Goal: Feedback & Contribution: Contribute content

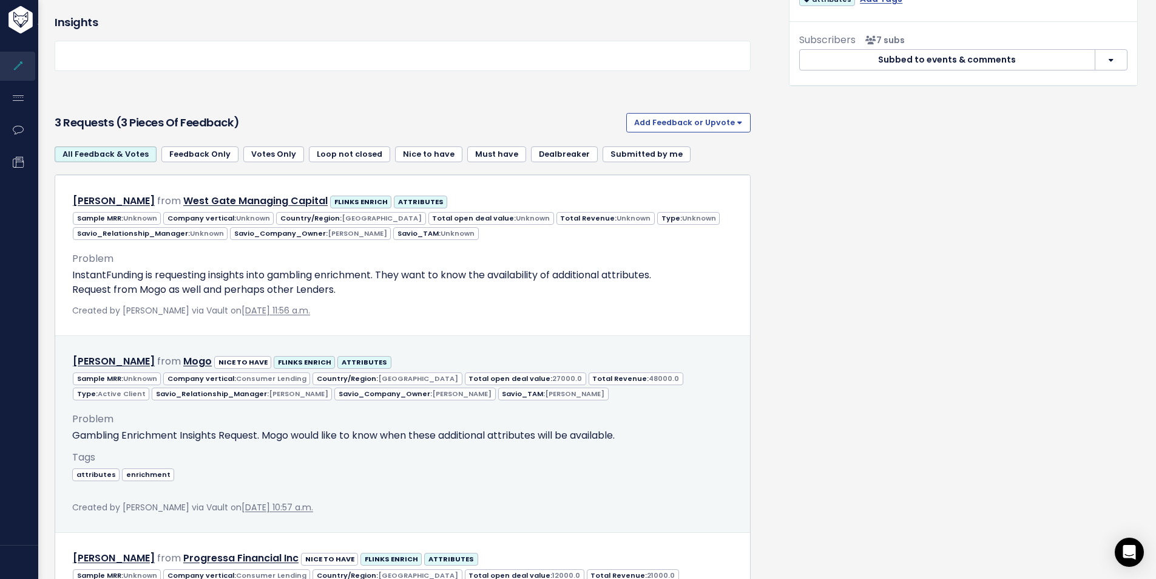
scroll to position [453, 0]
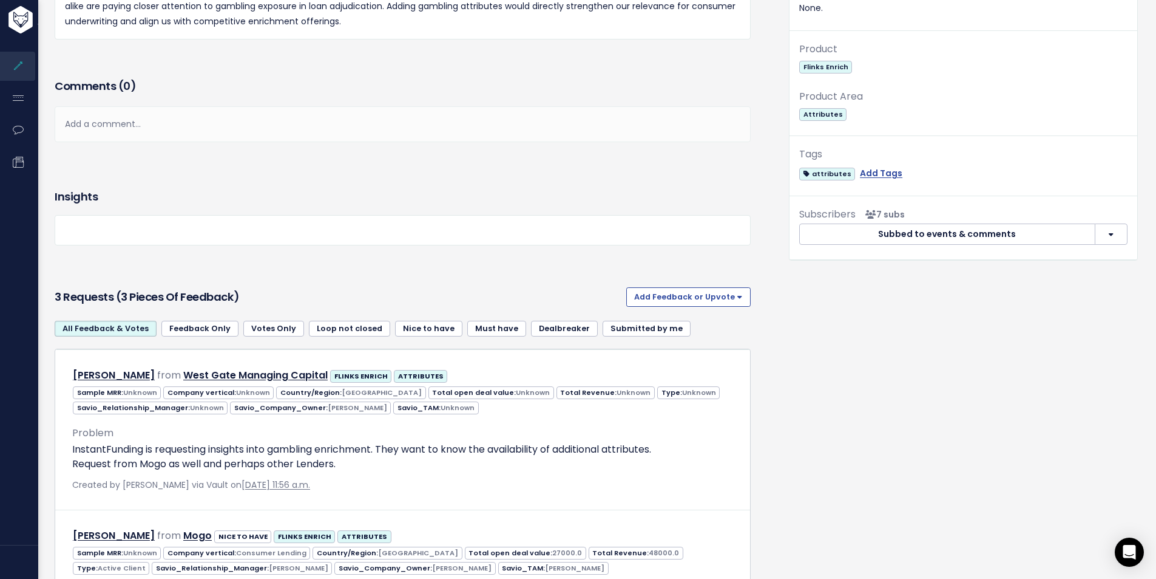
click at [123, 125] on div "Add a comment..." at bounding box center [403, 124] width 696 height 36
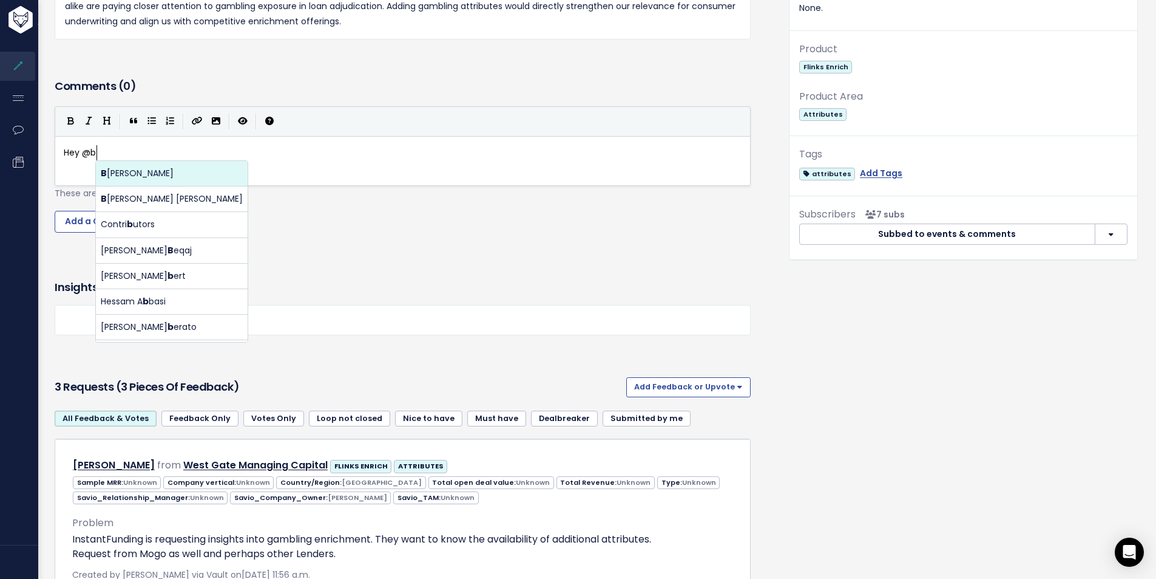
scroll to position [4, 39]
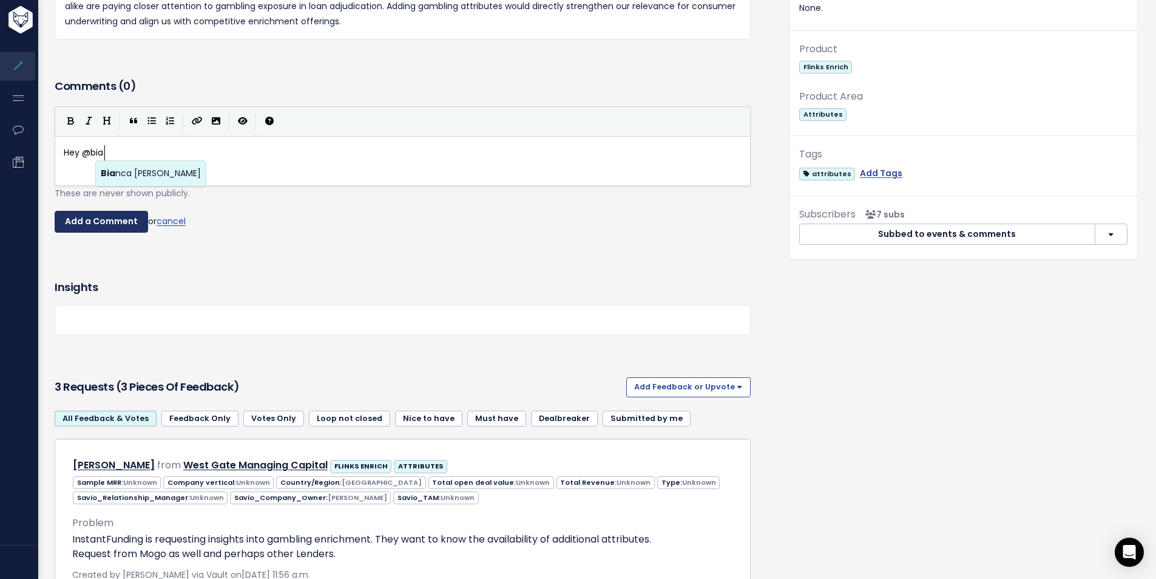
type textarea "Hey @bchamberland@flinks.com"
click at [127, 145] on pre "Hey @bia" at bounding box center [407, 152] width 692 height 15
type textarea "nca"
type textarea "o"
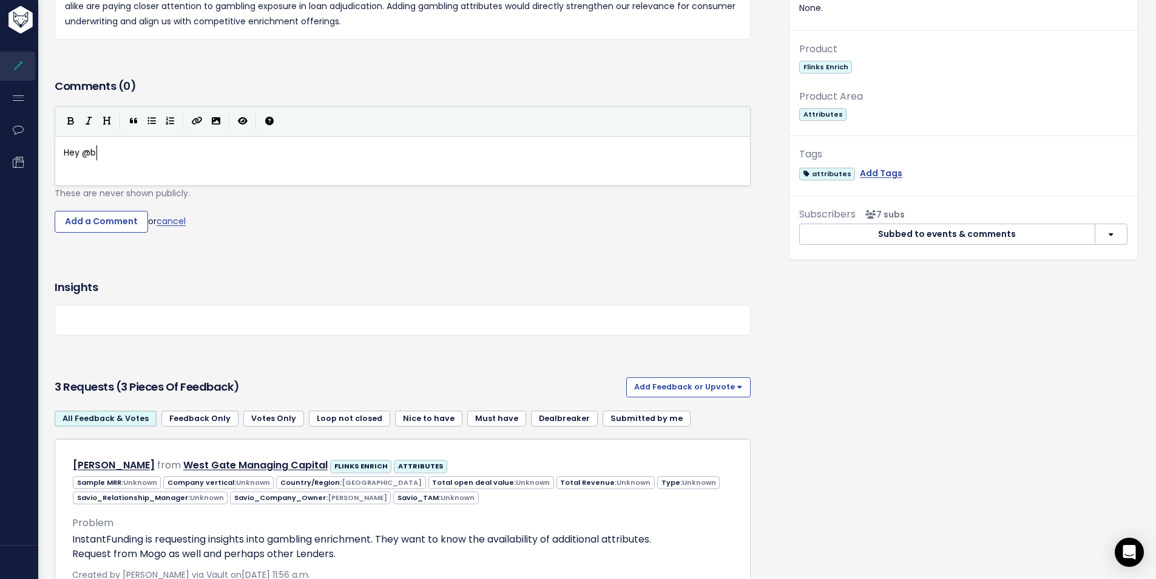
type textarea "ia"
click at [134, 165] on body "Feature Requests Roadmaps Feedback" at bounding box center [578, 324] width 1156 height 1554
type textarea "@bchamberland@flinks.com Karoo also is interested in these Attributes."
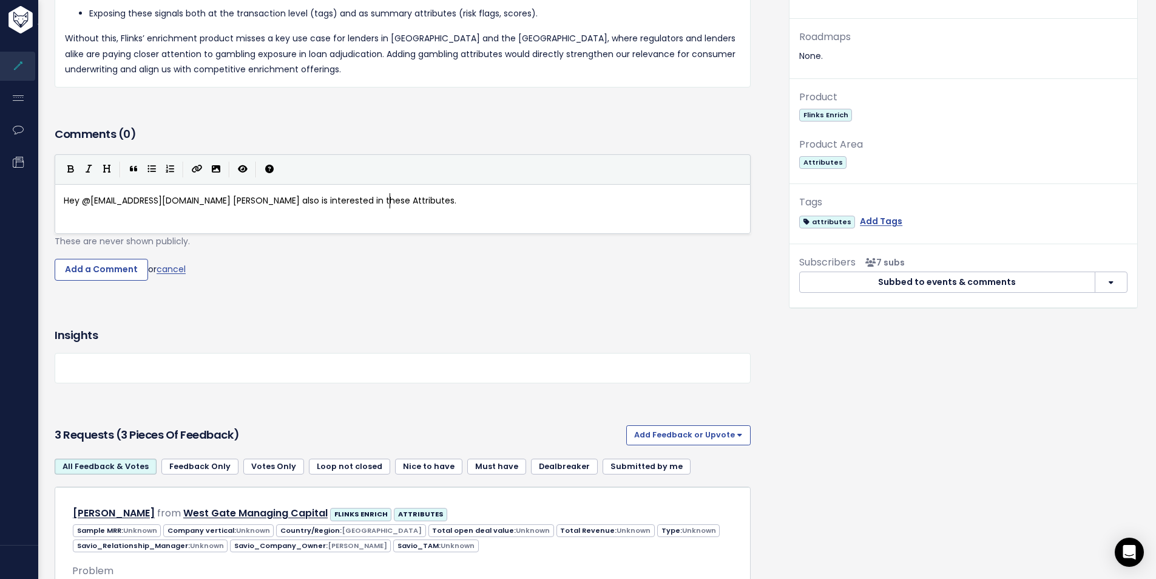
scroll to position [332, 0]
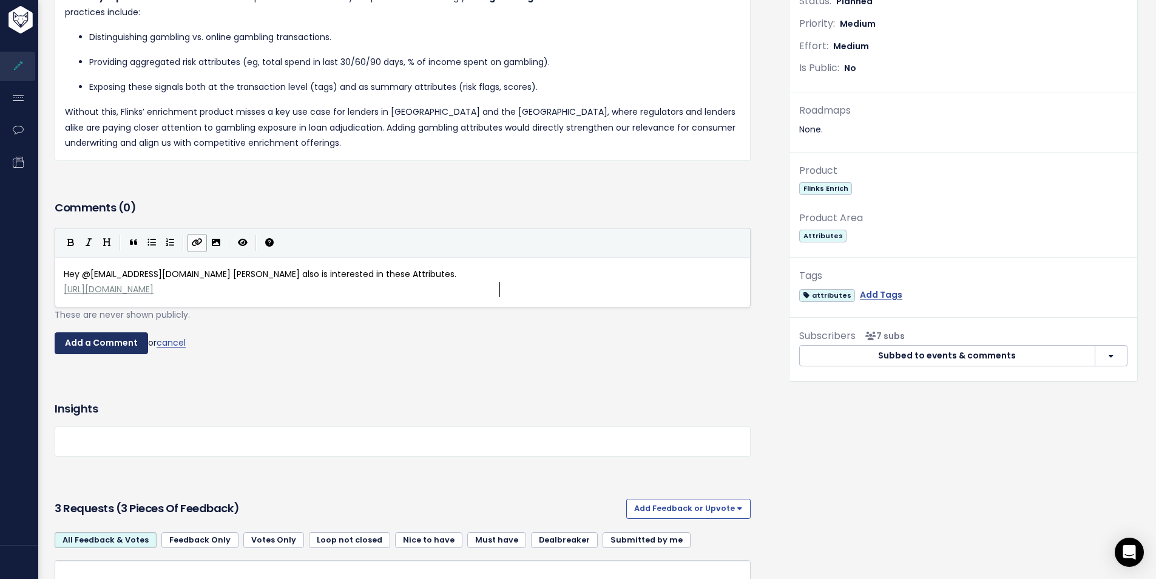
click at [86, 338] on input "Add a Comment" at bounding box center [101, 343] width 93 height 22
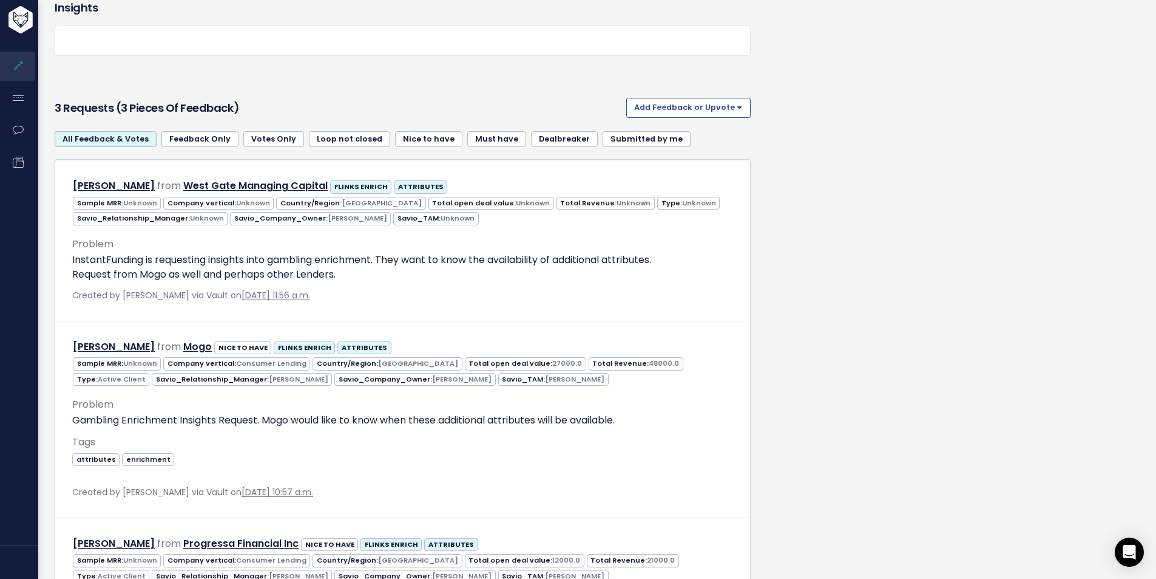
scroll to position [965, 0]
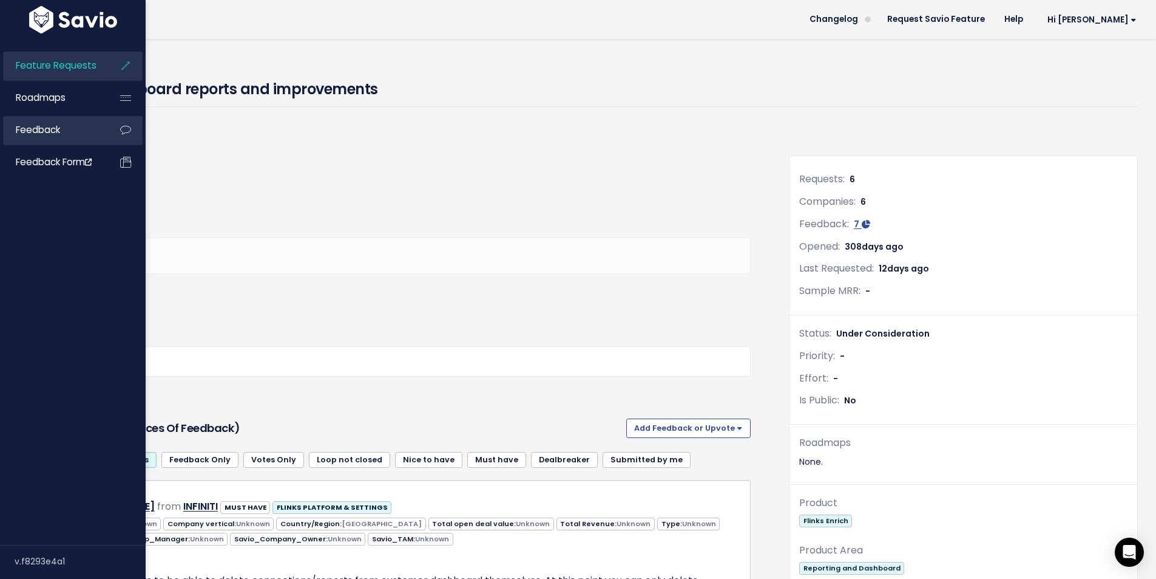
click at [50, 135] on span "Feedback" at bounding box center [38, 129] width 44 height 13
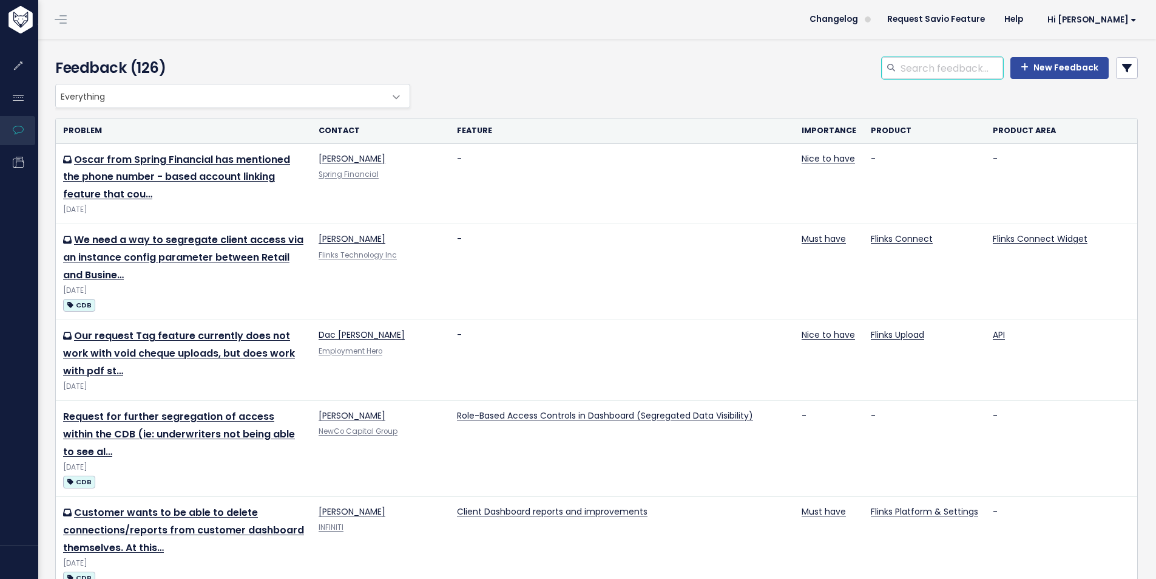
click at [942, 69] on input "search" at bounding box center [952, 68] width 104 height 22
type input "karoo"
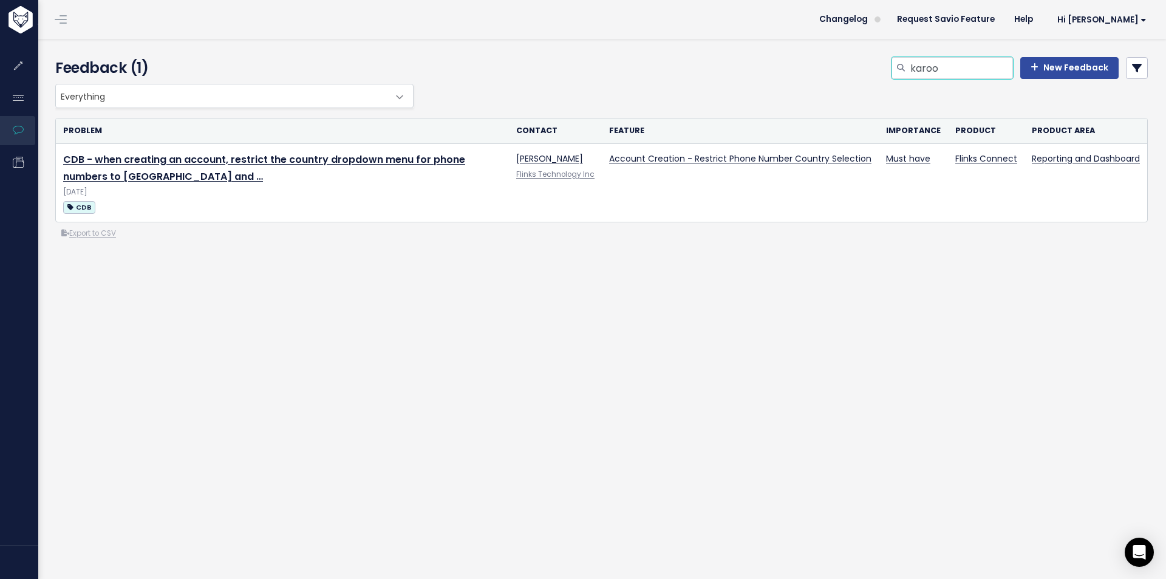
drag, startPoint x: 944, startPoint y: 66, endPoint x: 869, endPoint y: 67, distance: 75.3
click at [869, 67] on div "karoo New Feedback" at bounding box center [786, 70] width 741 height 27
type input "gambling"
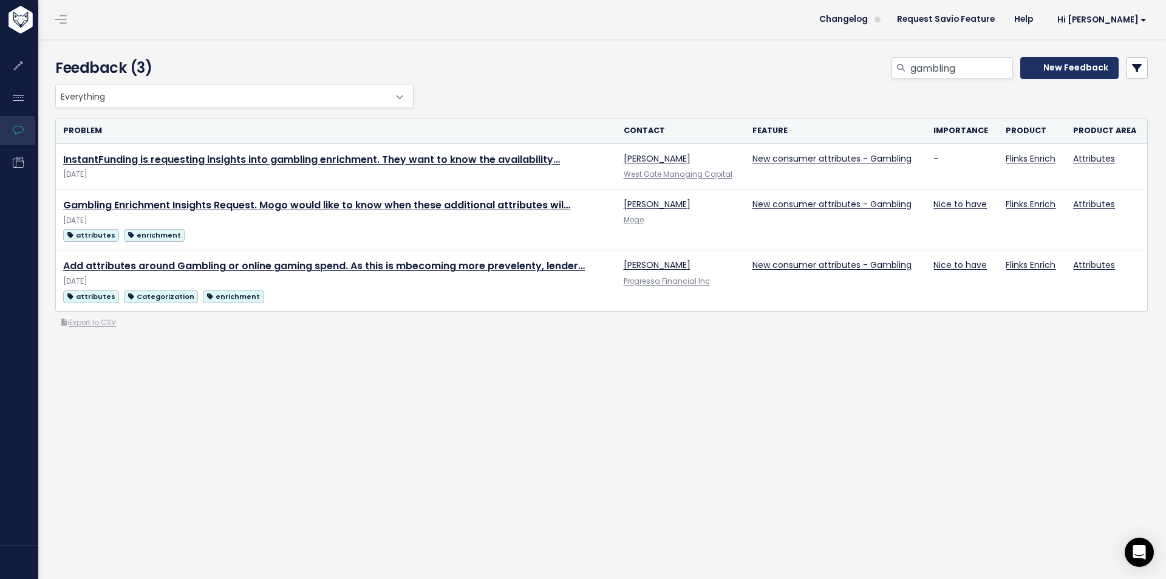
click at [1030, 66] on icon at bounding box center [1034, 67] width 8 height 8
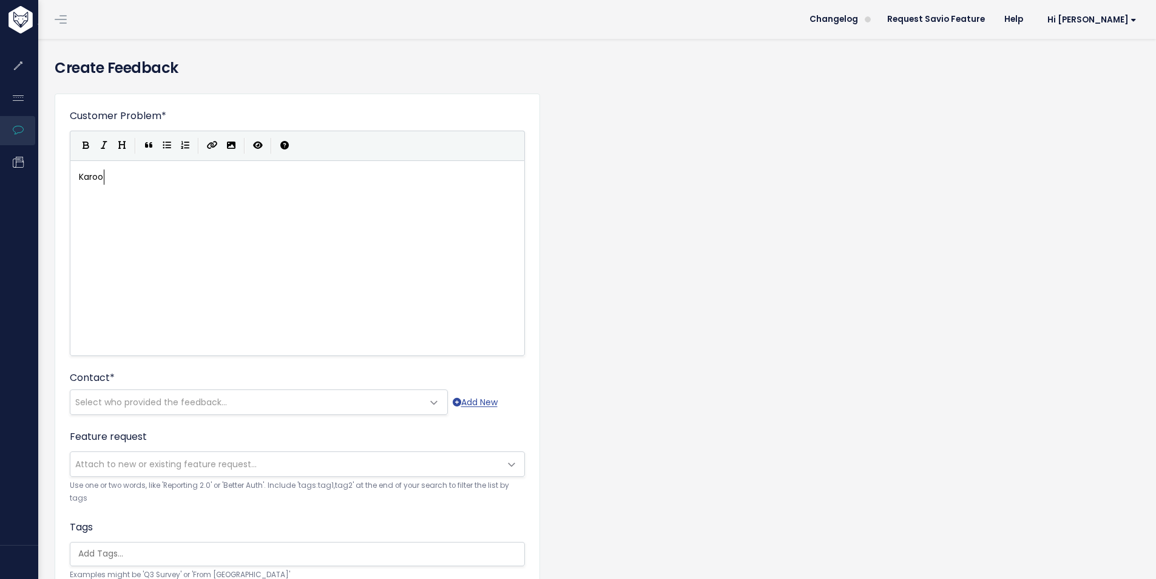
scroll to position [4, 26]
type textarea "Karoo recently added G"
type textarea "Attributes to s"
type textarea "their suite of products - Gambling Attib"
type textarea "rbutes"
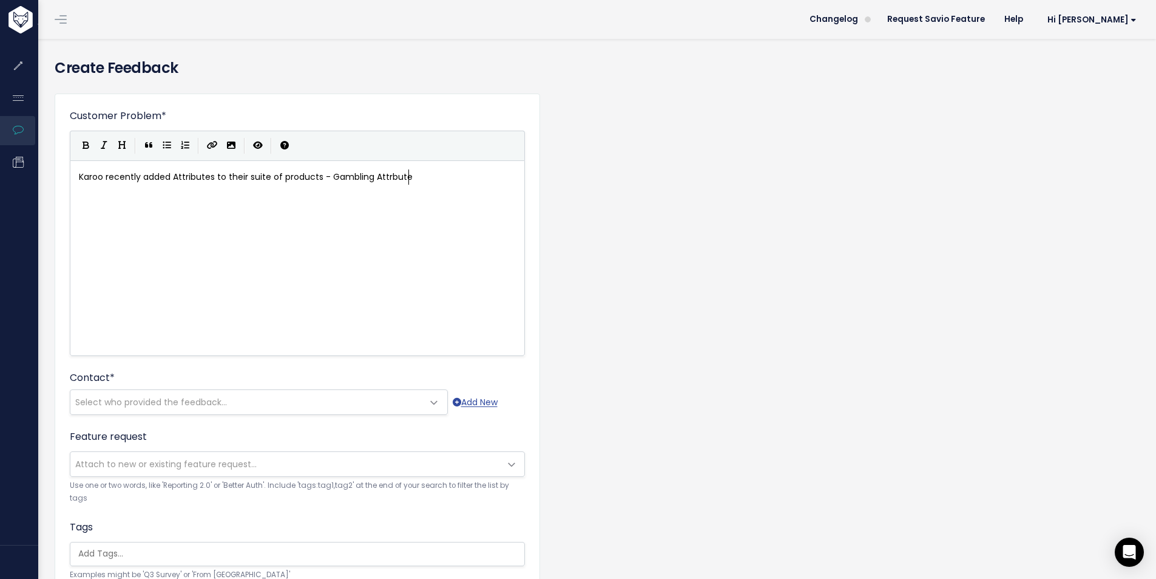
scroll to position [4, 27]
type textarea "i"
type textarea "ibutes are also important to tis client"
type textarea "his clint"
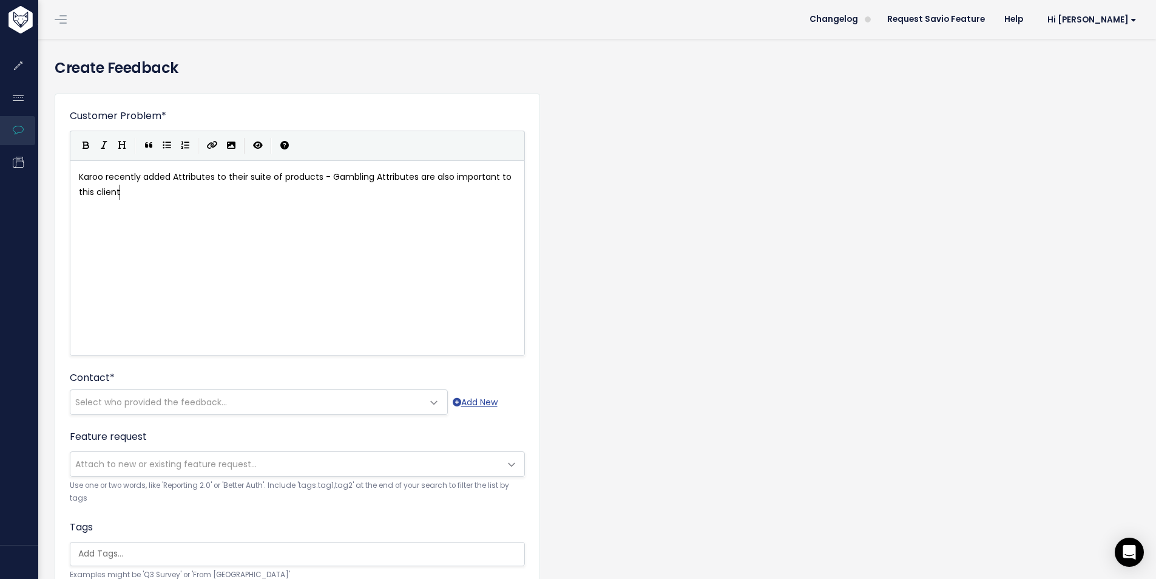
type textarea "ent"
click at [107, 180] on span "Karoo recently added Attributes to their suite of products - Gambling Attribute…" at bounding box center [296, 184] width 435 height 27
type textarea ", CanadianCo"
type textarea "Consi"
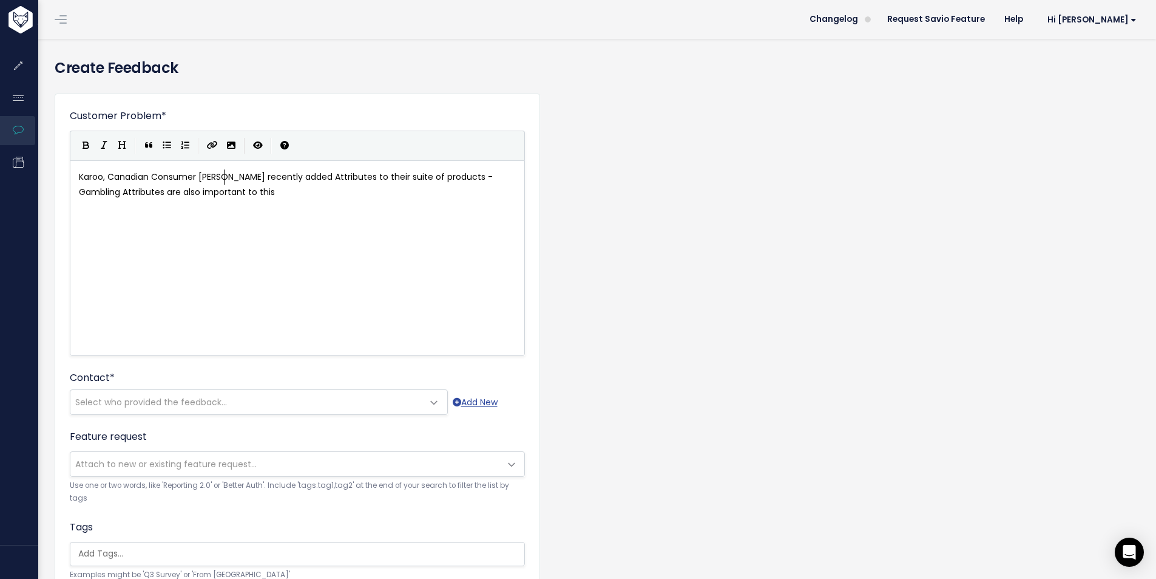
type textarea "umer LEnder"
type textarea "en"
type textarea "ender,"
click at [257, 194] on pre "Karoo, Canadian Consumer Lender, recently added Attributes to their suite of pr…" at bounding box center [301, 184] width 451 height 30
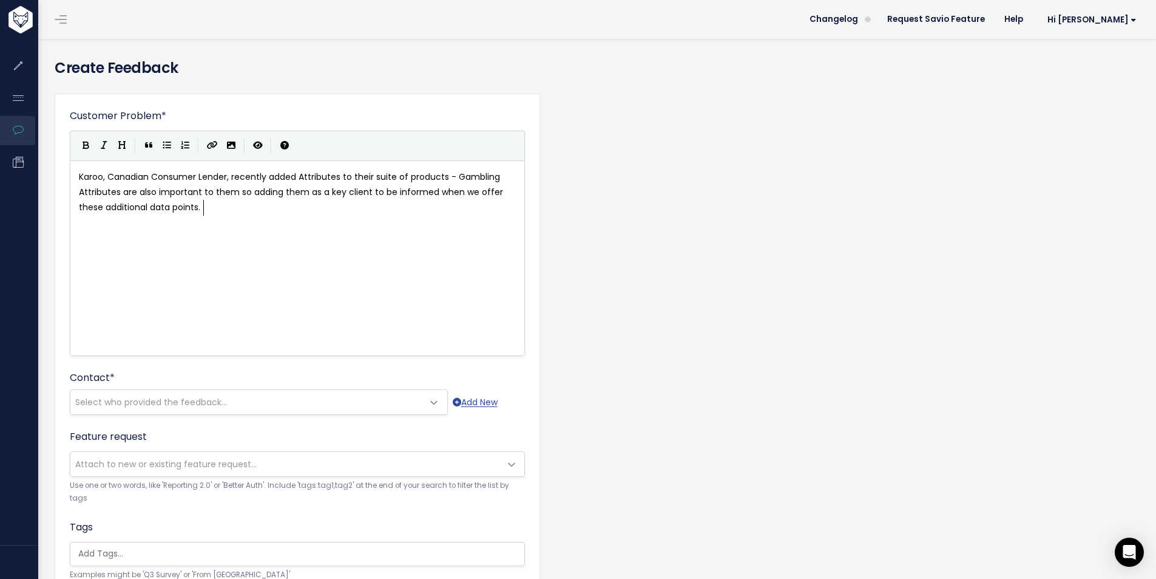
scroll to position [4, 407]
type textarea "them so adding them as a key client to be informed when we offer these addition…"
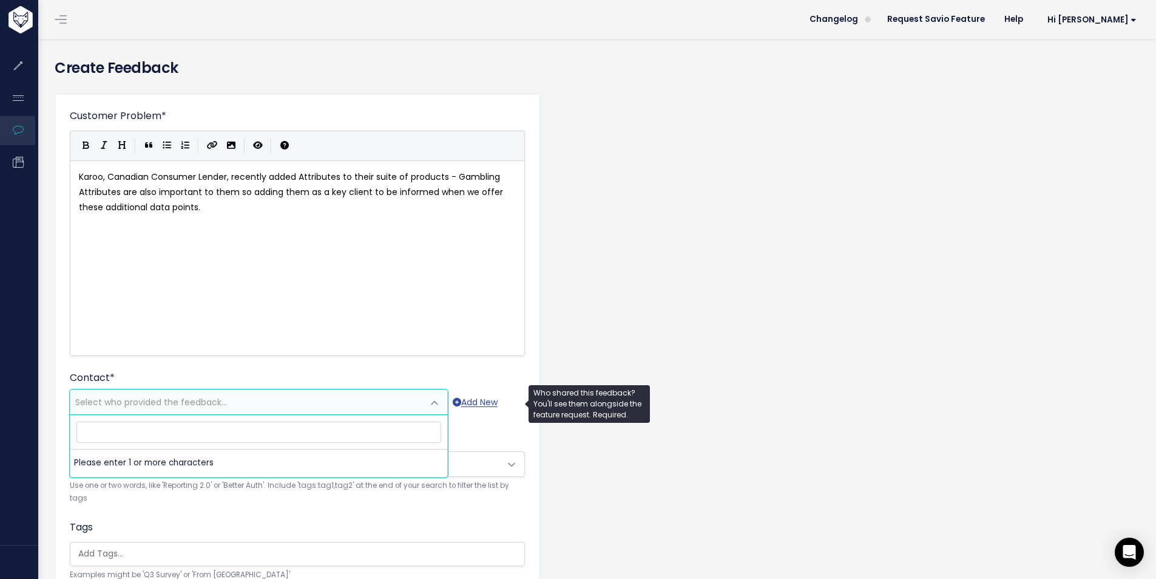
click at [195, 399] on span "Select who provided the feedback..." at bounding box center [151, 402] width 152 height 12
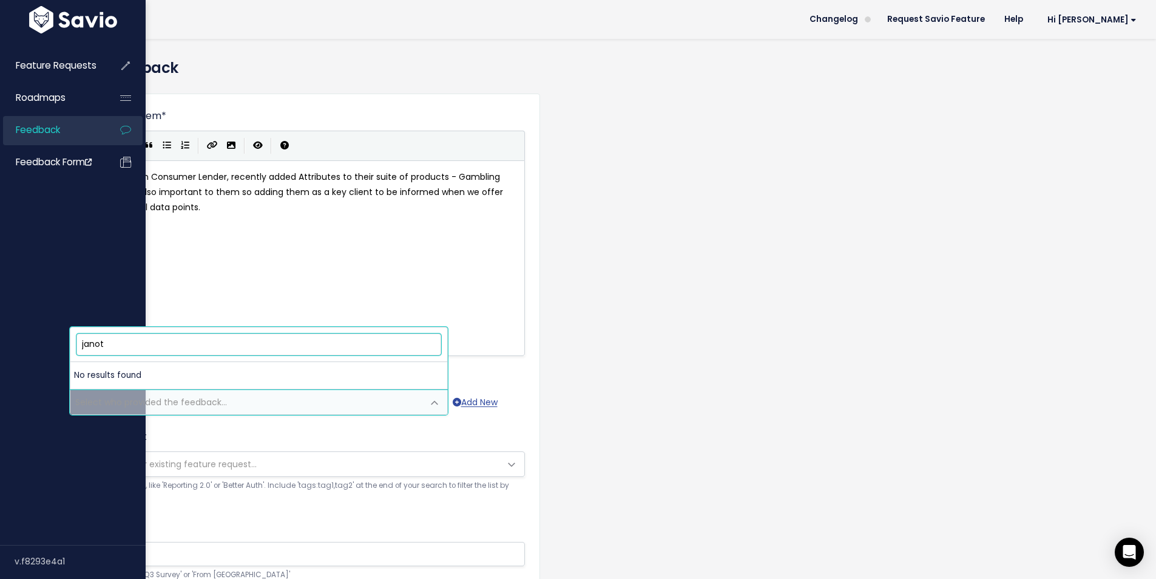
drag, startPoint x: 116, startPoint y: 348, endPoint x: 10, endPoint y: 342, distance: 105.8
click at [10, 342] on body "Feature Requests Roadmaps Feedback" at bounding box center [578, 429] width 1156 height 859
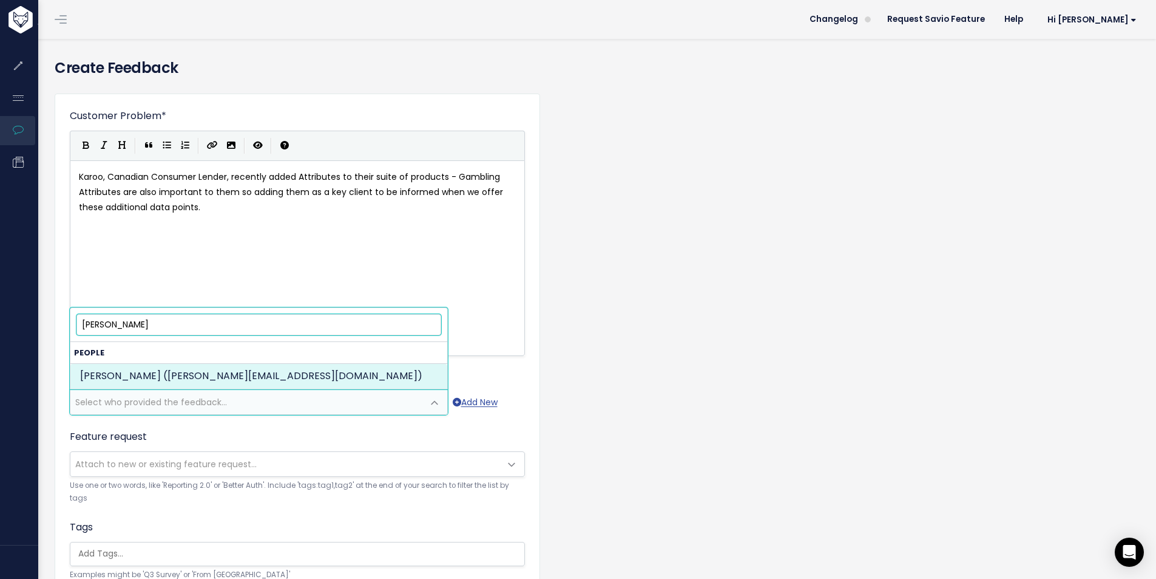
type input "jeano"
select select "82855267"
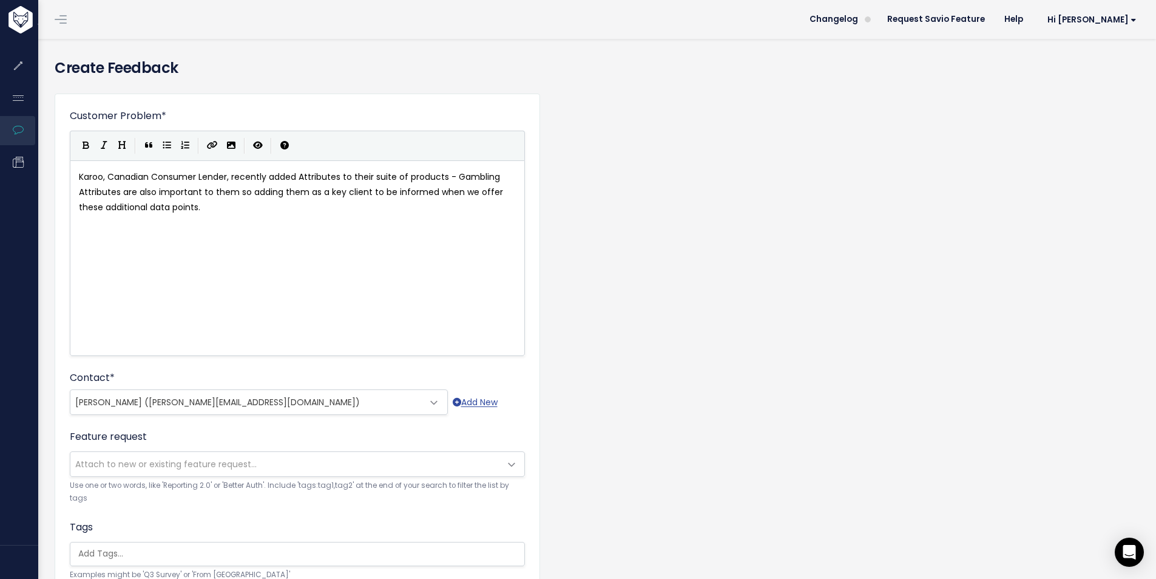
click at [701, 452] on div "Customer Problem * Karoo, Canadian Consumer Lender, recently added Attributes t…" at bounding box center [597, 450] width 1102 height 732
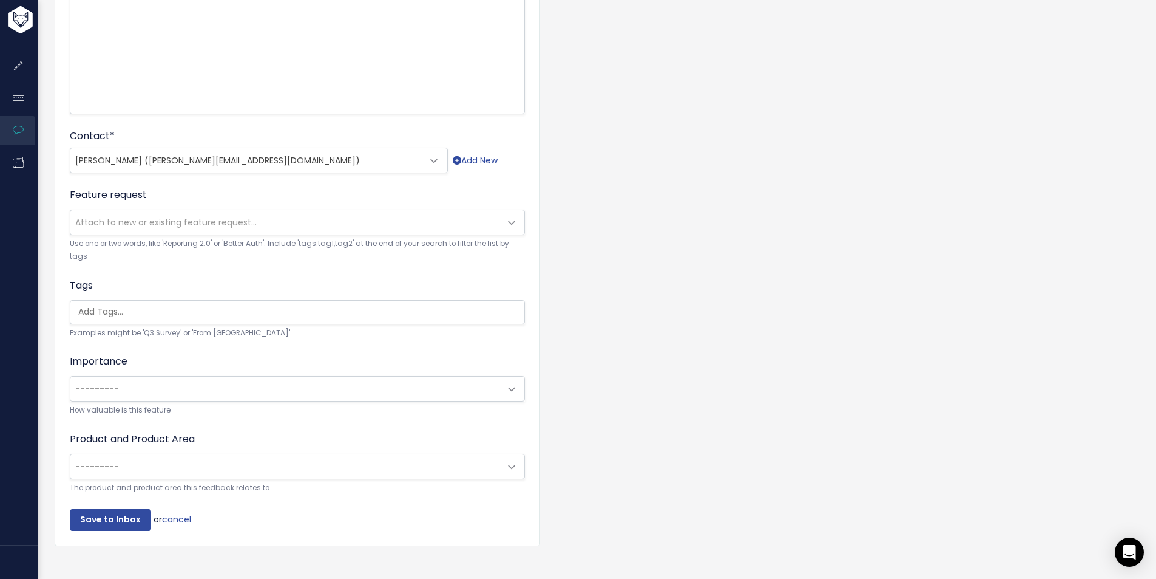
scroll to position [243, 0]
click at [134, 390] on span "---------" at bounding box center [285, 387] width 430 height 24
click at [676, 396] on div "Customer Problem * Karoo, Canadian Consumer Lender, recently added Attributes t…" at bounding box center [597, 207] width 1102 height 732
click at [165, 458] on span "---------" at bounding box center [285, 465] width 430 height 24
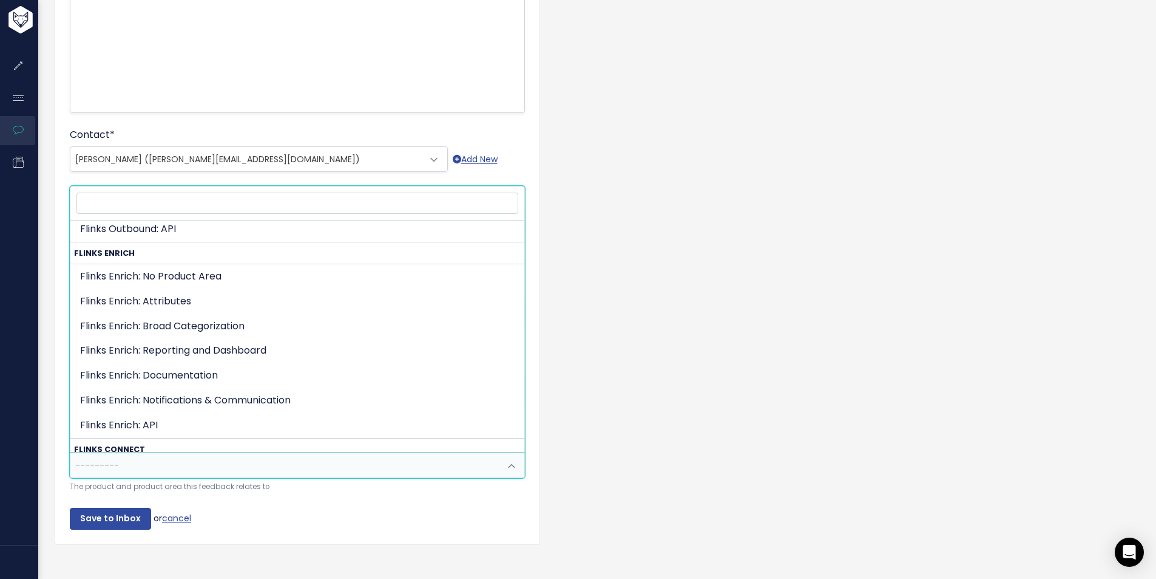
scroll to position [61, 0]
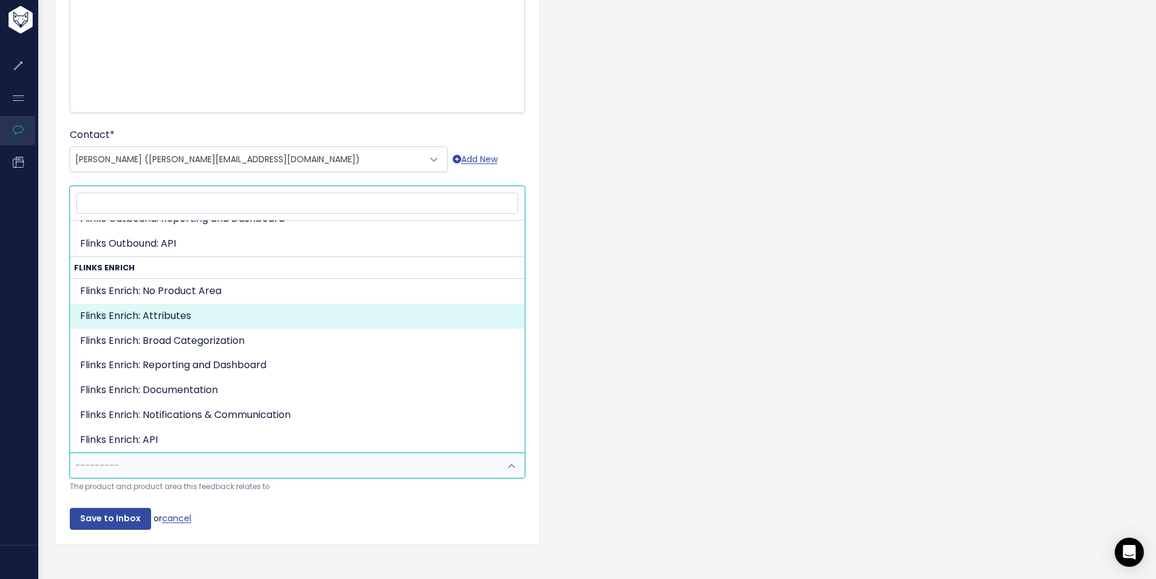
select select "ENRICHMENT:ATTRIBUTES"
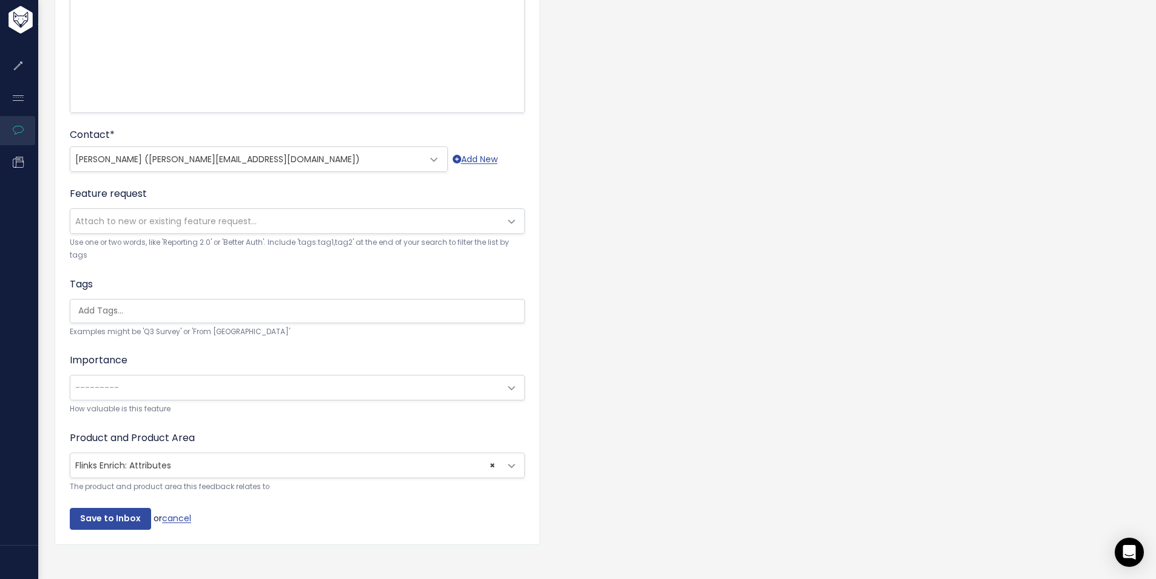
click at [164, 387] on span "---------" at bounding box center [285, 387] width 430 height 24
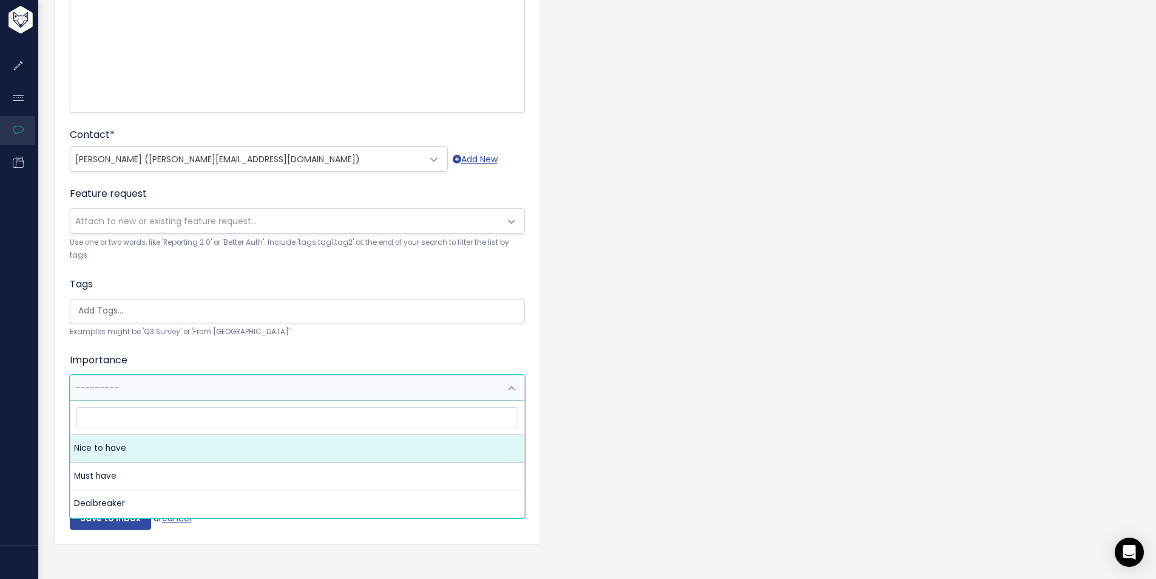
select select "NICE_TO_HAVE"
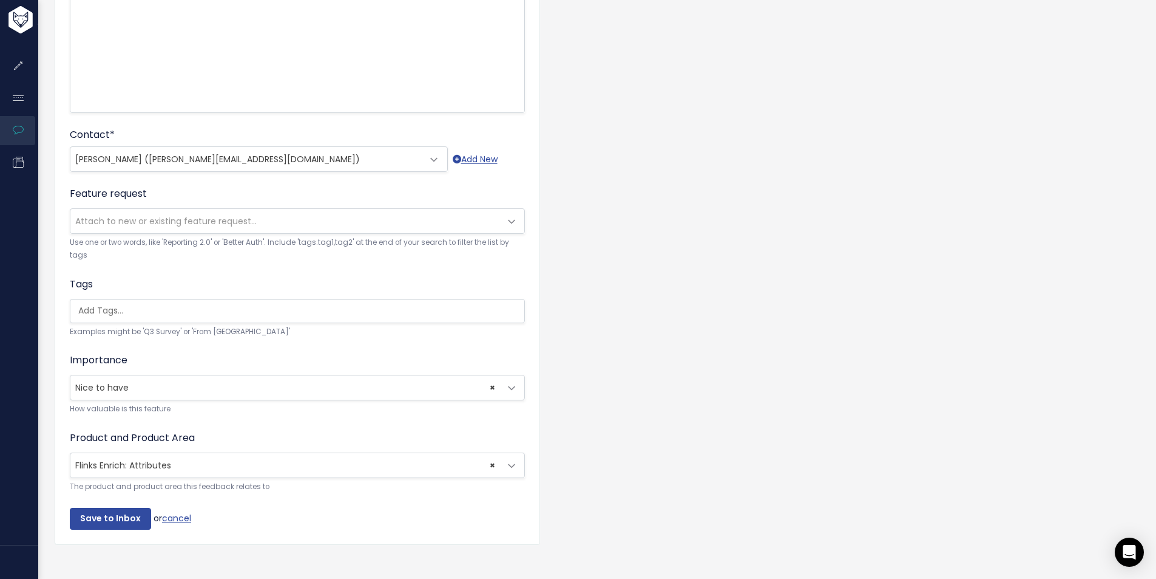
click at [656, 350] on div "Customer Problem * Karoo, Canadian Consumer Lender, recently added Attributes t…" at bounding box center [597, 207] width 1102 height 732
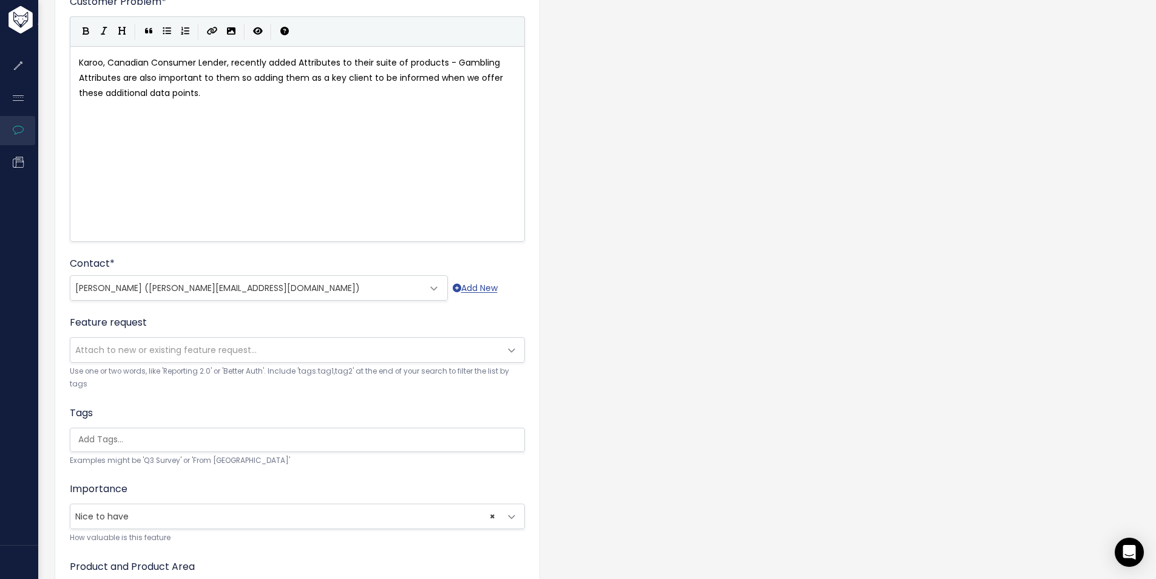
scroll to position [265, 0]
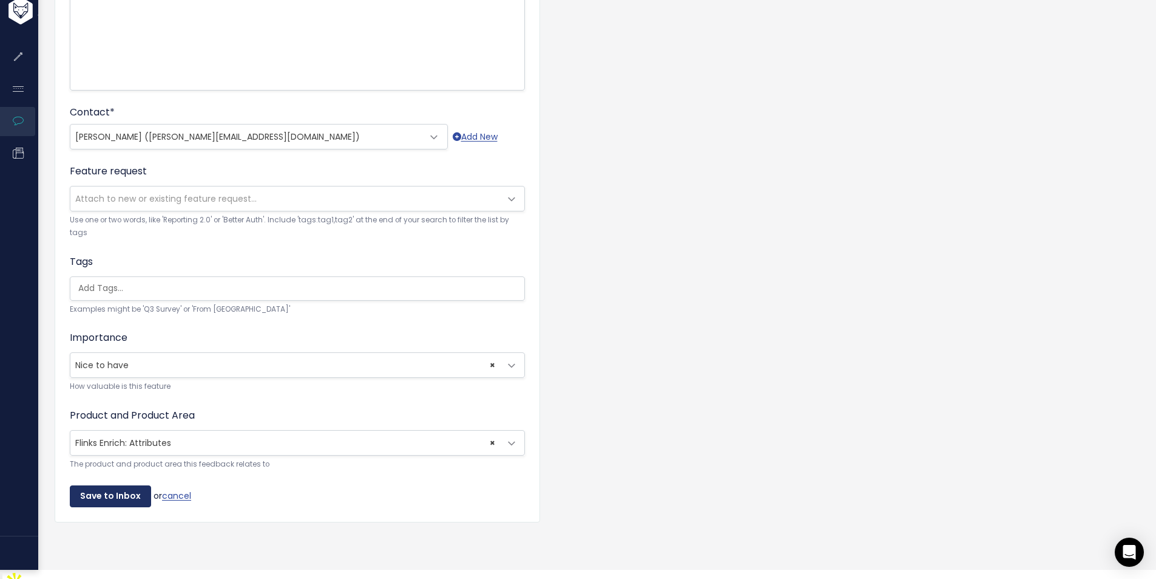
click at [107, 498] on input "Save to Inbox" at bounding box center [110, 496] width 81 height 22
